Goal: Transaction & Acquisition: Purchase product/service

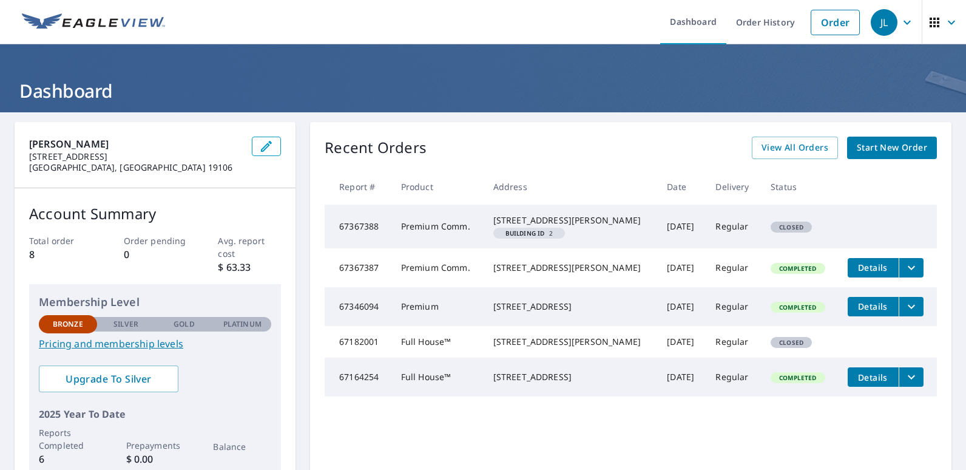
click at [907, 152] on span "Start New Order" at bounding box center [892, 147] width 70 height 15
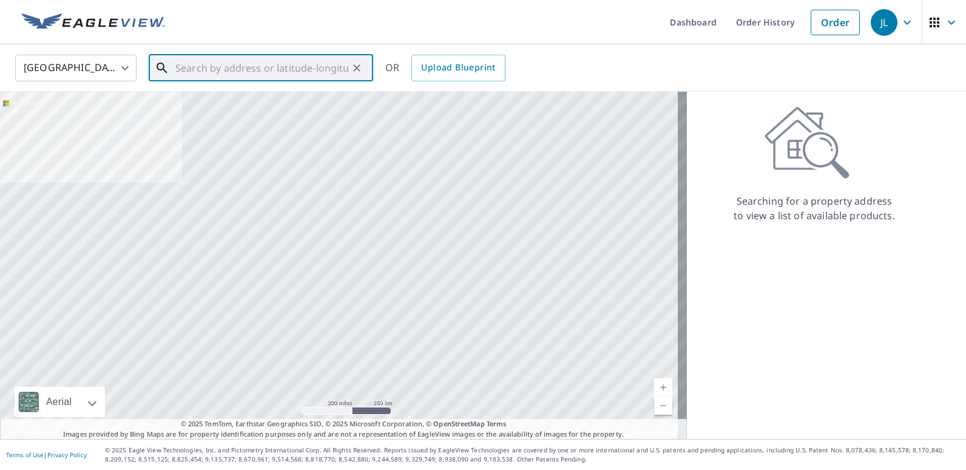
click at [201, 55] on input "text" at bounding box center [261, 68] width 173 height 34
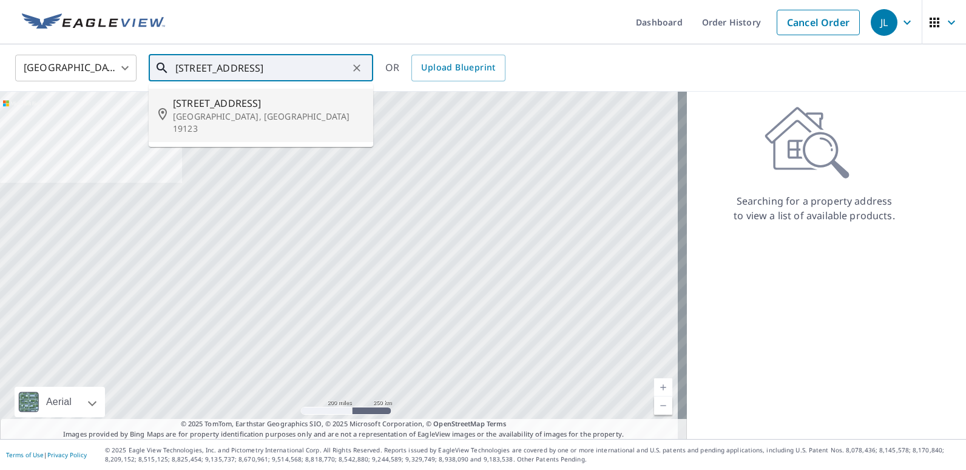
click at [226, 129] on li "[STREET_ADDRESS]" at bounding box center [261, 115] width 224 height 53
type input "[STREET_ADDRESS]"
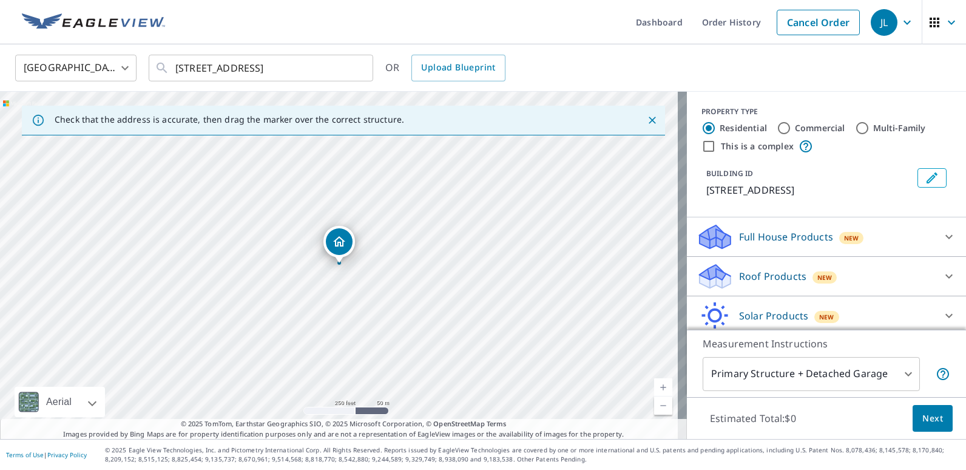
click at [811, 370] on body "JL JL Dashboard Order History Cancel Order JL [GEOGRAPHIC_DATA] US ​ [STREET_AD…" at bounding box center [483, 235] width 966 height 470
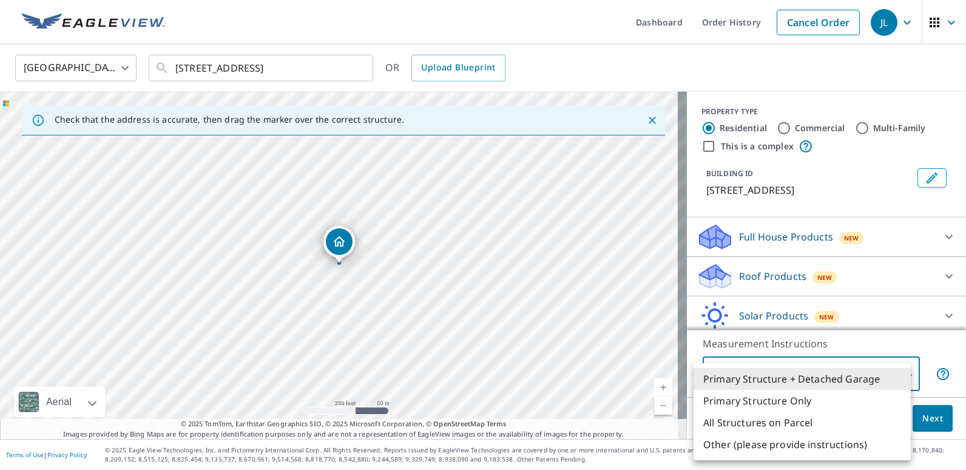
click at [762, 400] on li "Primary Structure Only" at bounding box center [801, 401] width 217 height 22
type input "2"
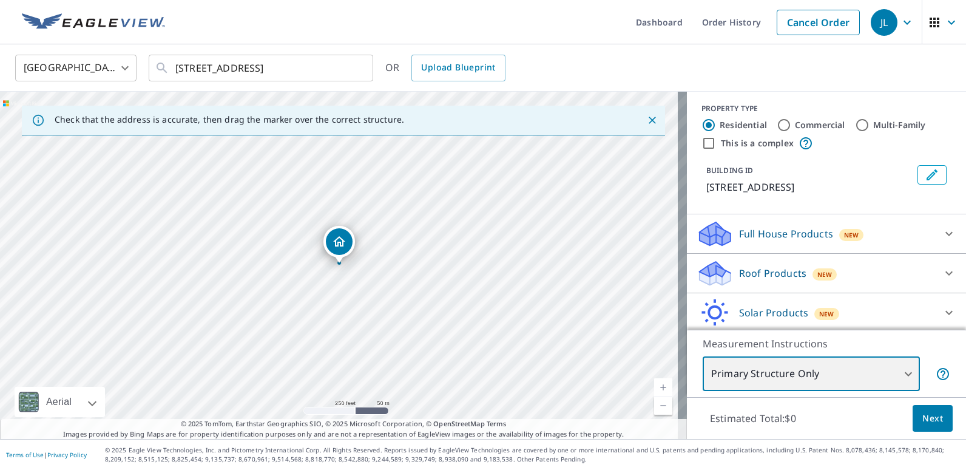
scroll to position [4, 0]
click at [777, 228] on p "Full House Products" at bounding box center [786, 233] width 94 height 15
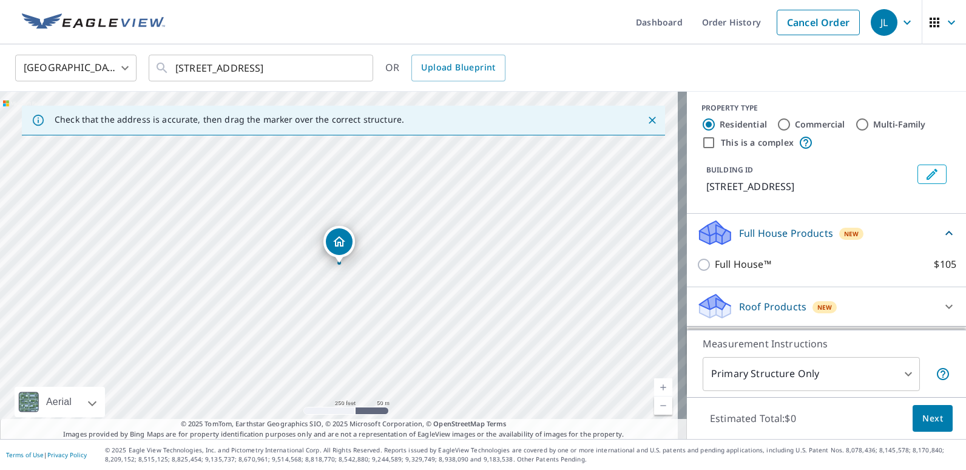
click at [738, 314] on div "Roof Products New" at bounding box center [815, 306] width 238 height 29
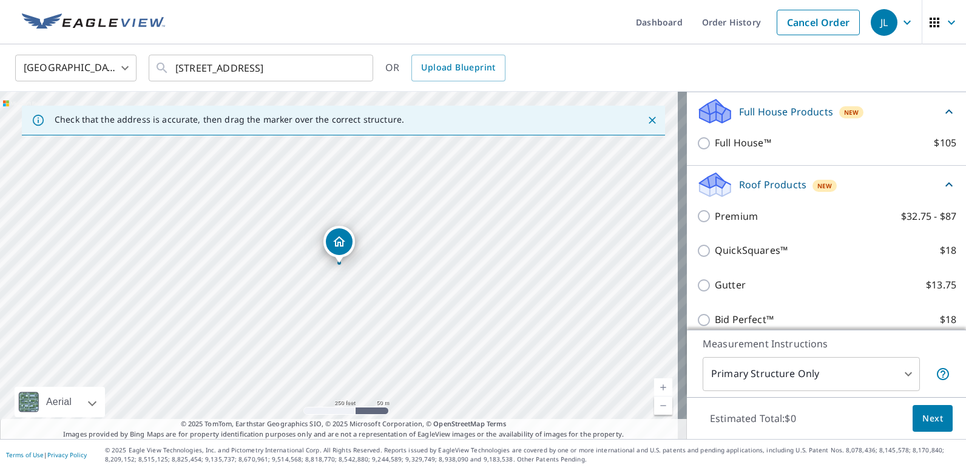
scroll to position [126, 0]
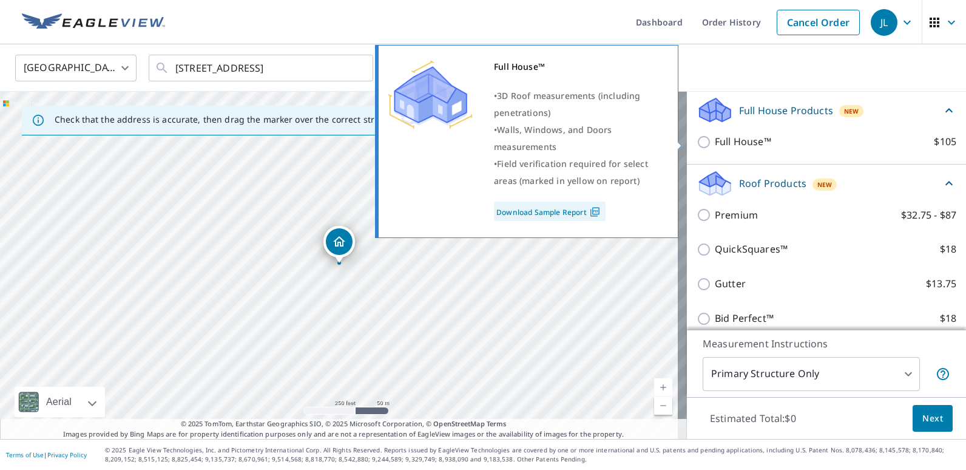
drag, startPoint x: 723, startPoint y: 146, endPoint x: 729, endPoint y: 152, distance: 9.0
click at [723, 146] on p "Full House™" at bounding box center [743, 141] width 56 height 15
click at [715, 146] on input "Full House™ $105" at bounding box center [705, 142] width 18 height 15
checkbox input "true"
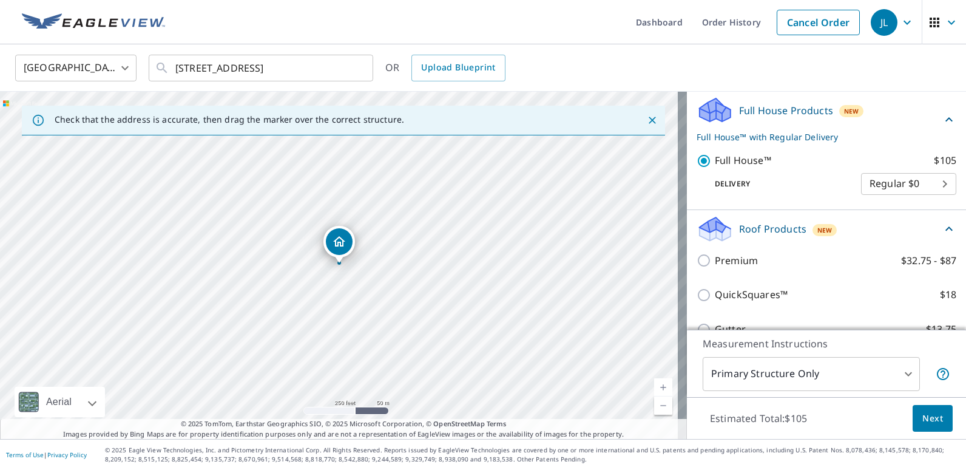
click at [931, 424] on span "Next" at bounding box center [932, 418] width 21 height 15
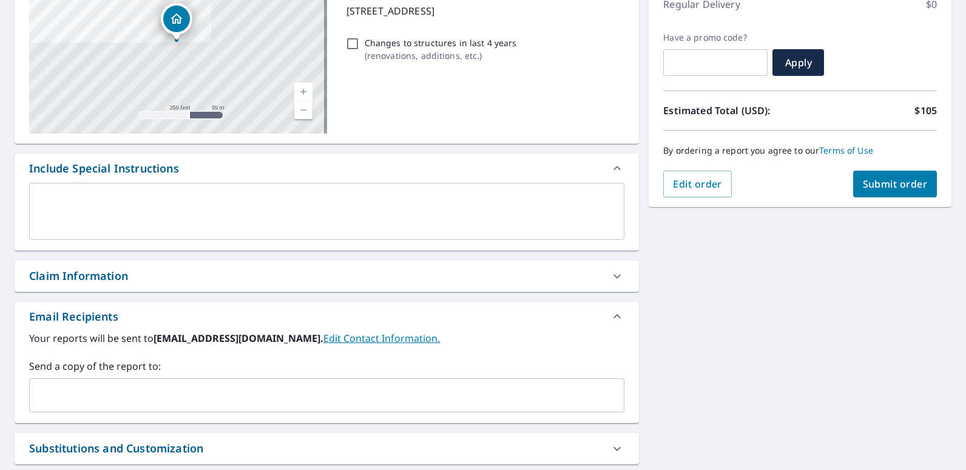
scroll to position [181, 0]
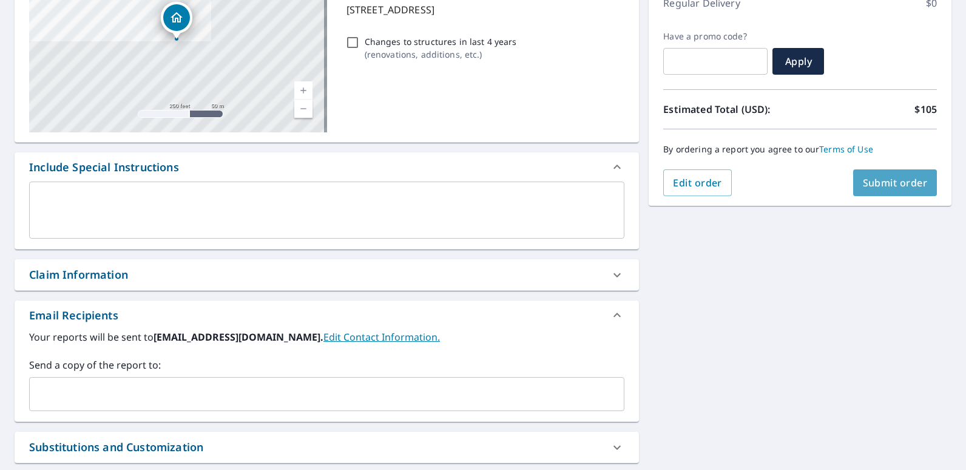
click at [863, 185] on span "Submit order" at bounding box center [895, 182] width 65 height 13
